Goal: Information Seeking & Learning: Learn about a topic

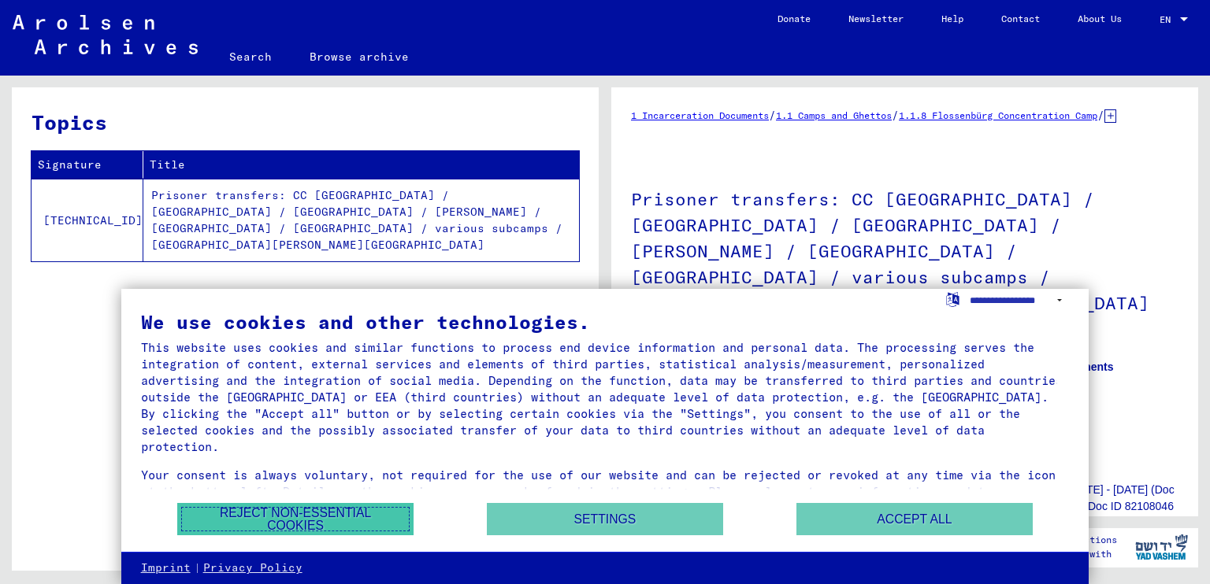
click at [353, 515] on button "Reject non-essential cookies" at bounding box center [295, 519] width 236 height 32
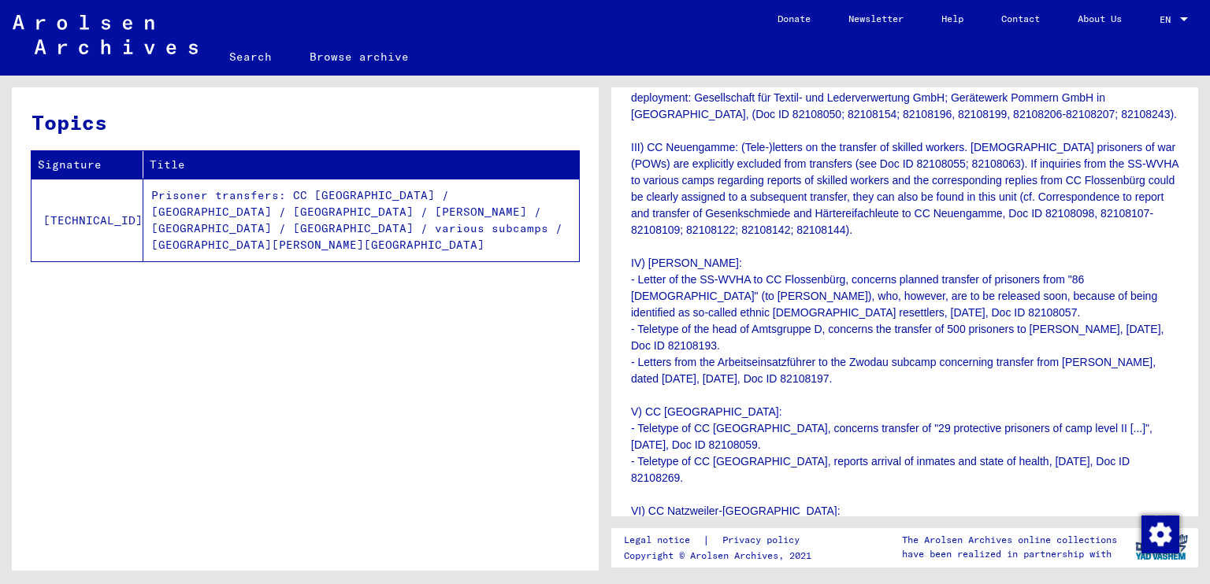
scroll to position [498, 0]
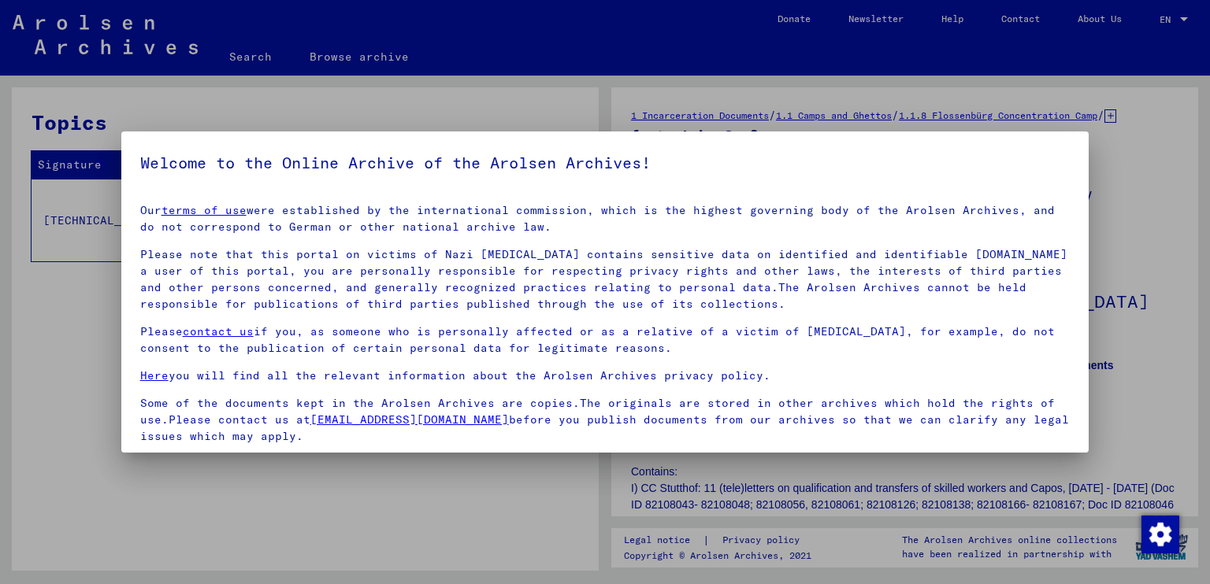
drag, startPoint x: 1194, startPoint y: 142, endPoint x: 1195, endPoint y: 239, distance: 97.6
click at [1118, 224] on div at bounding box center [605, 292] width 1210 height 584
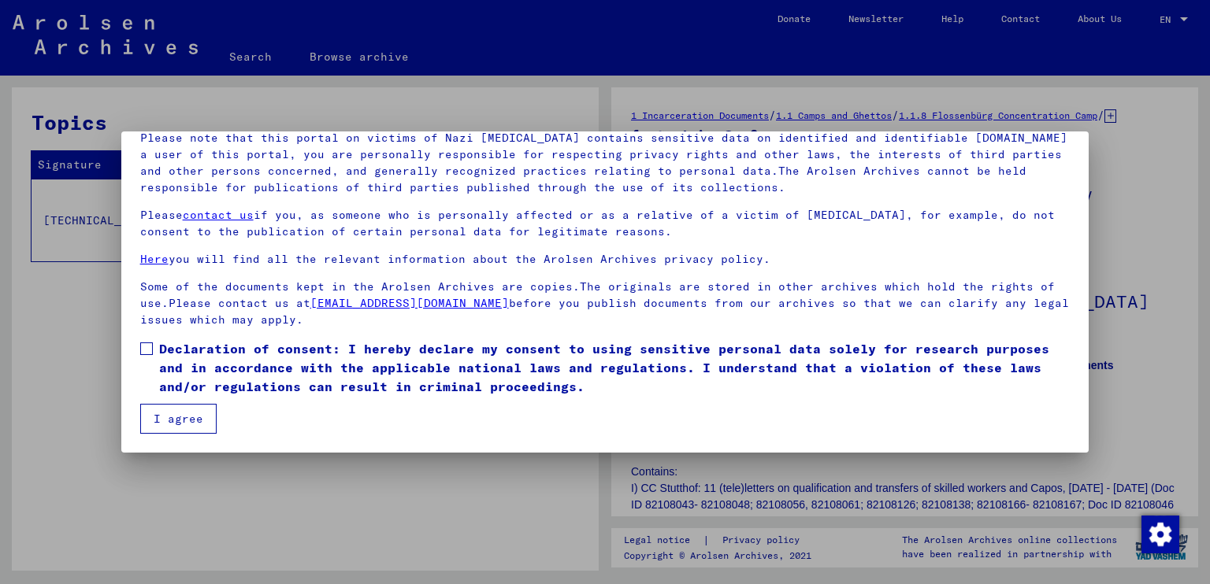
click at [899, 100] on div at bounding box center [605, 292] width 1210 height 584
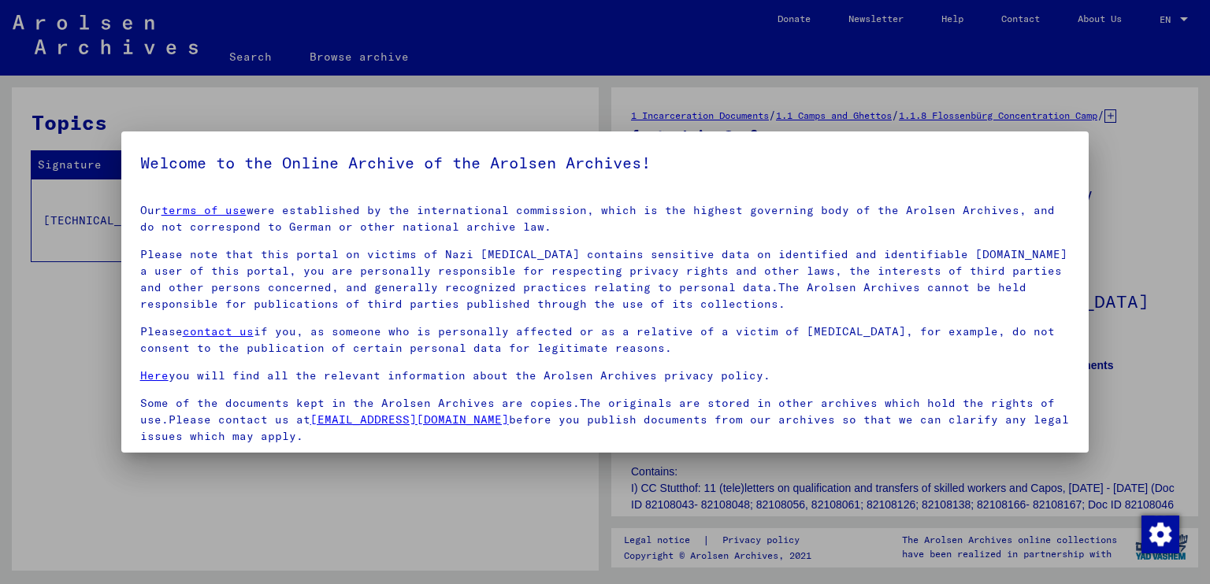
click at [899, 100] on div at bounding box center [605, 292] width 1210 height 584
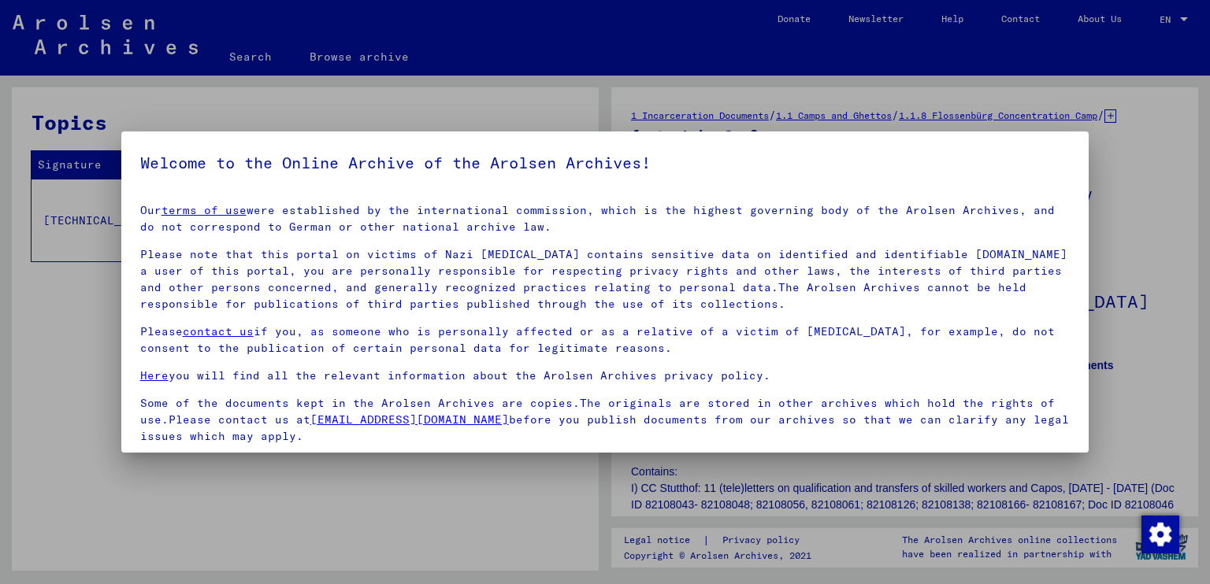
click at [899, 100] on div at bounding box center [605, 292] width 1210 height 584
